Goal: Check status

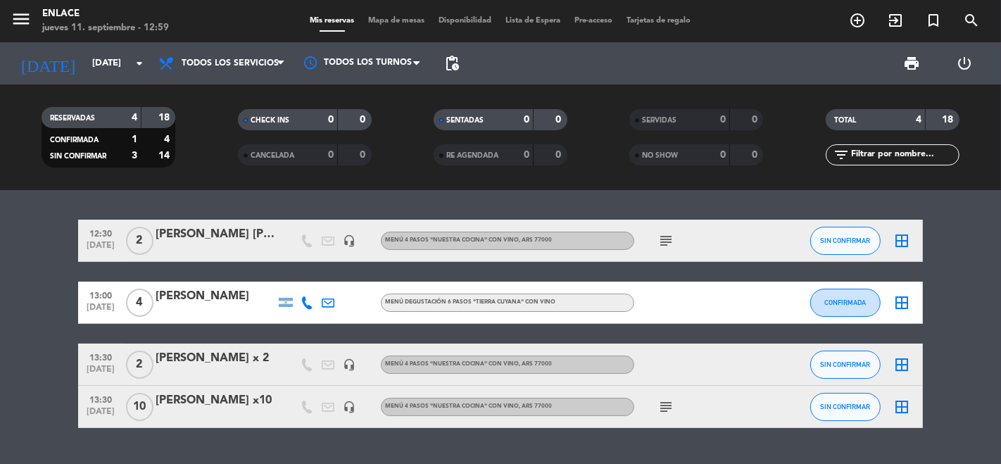
click at [152, 115] on div "18" at bounding box center [158, 118] width 27 height 16
click at [75, 137] on span "CONFIRMADA" at bounding box center [74, 140] width 49 height 7
drag, startPoint x: 75, startPoint y: 137, endPoint x: 58, endPoint y: 184, distance: 49.9
click at [58, 184] on div "RESERVADAS 4 18 CONFIRMADA 1 4 SIN CONFIRMAR 3 14 CHECK INS 0 0 CANCELADA 0 0 S…" at bounding box center [500, 137] width 1001 height 106
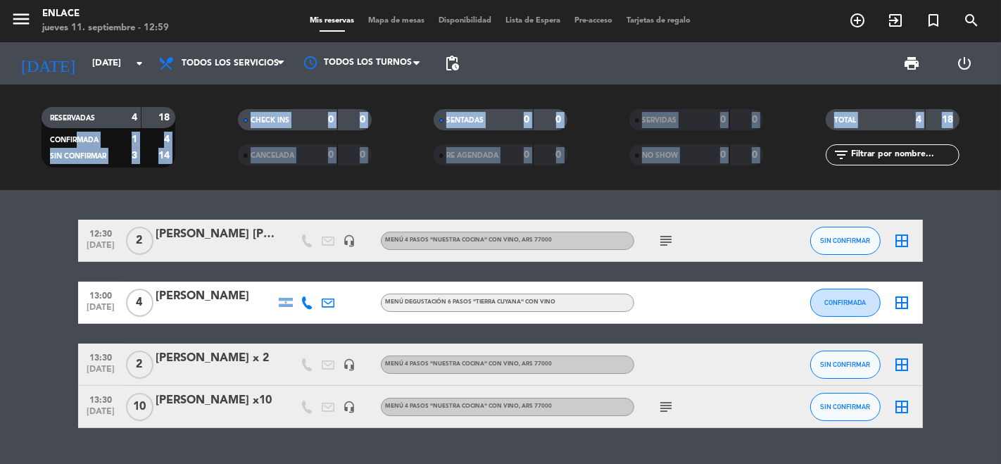
click at [76, 151] on div "SIN CONFIRMAR" at bounding box center [77, 156] width 65 height 16
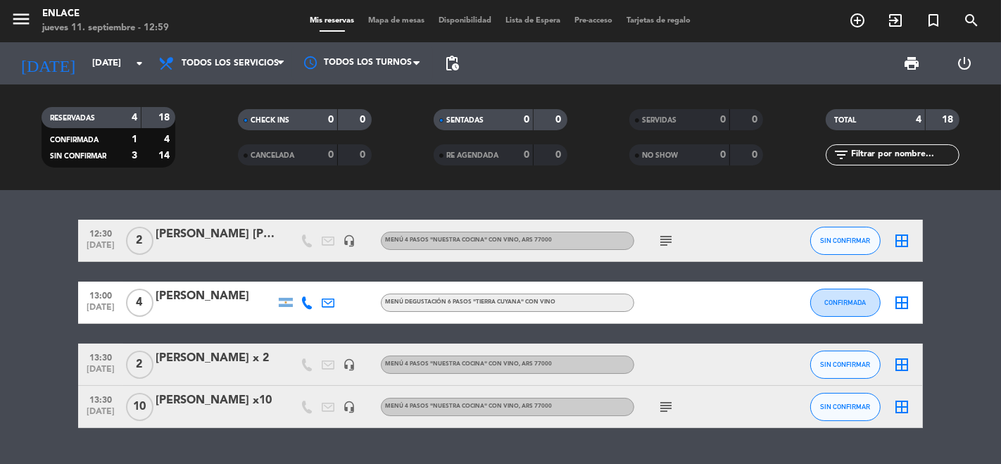
click at [38, 222] on bookings-row "12:30 [DATE] 2 [PERSON_NAME] [PERSON_NAME] x2 headset_mic Menú 4 pasos "NUESTRA…" at bounding box center [500, 324] width 1001 height 208
click at [37, 214] on div "12:30 [DATE] 2 [PERSON_NAME] [PERSON_NAME] x2 headset_mic Menú 4 pasos "NUESTRA…" at bounding box center [500, 327] width 1001 height 274
click at [140, 239] on span "2" at bounding box center [139, 241] width 27 height 28
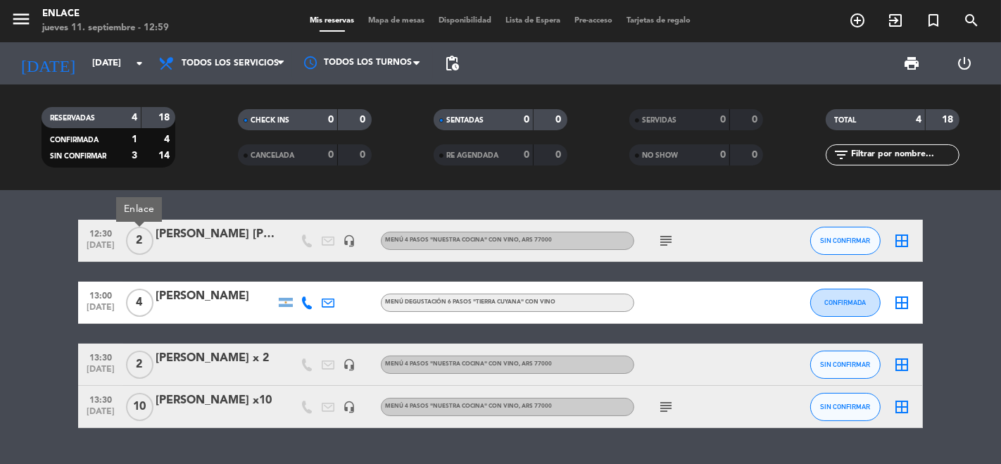
click at [166, 236] on div "[PERSON_NAME] [PERSON_NAME] x2" at bounding box center [216, 234] width 120 height 18
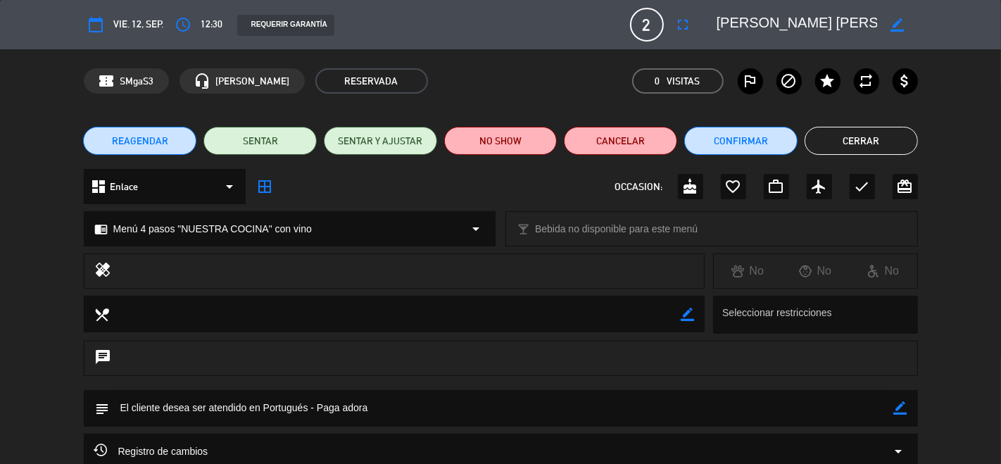
scroll to position [139, 0]
